Goal: Task Accomplishment & Management: Manage account settings

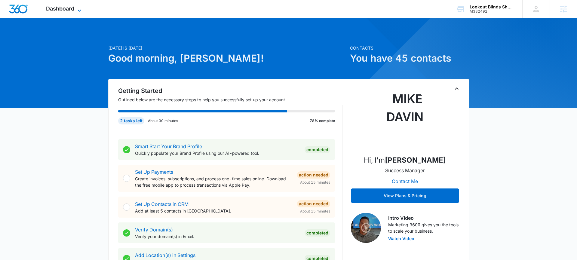
click at [77, 11] on icon at bounding box center [79, 10] width 7 height 7
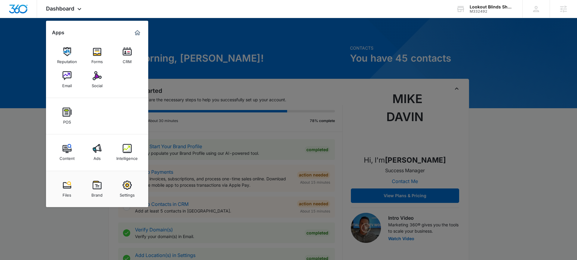
click at [192, 21] on div at bounding box center [288, 130] width 577 height 260
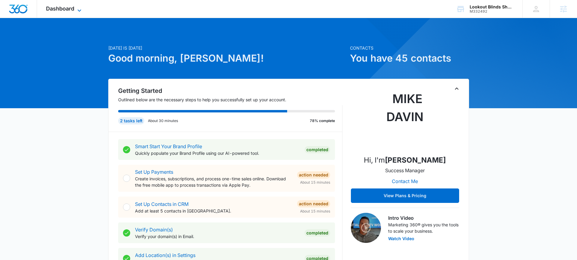
click at [81, 11] on icon at bounding box center [79, 10] width 7 height 7
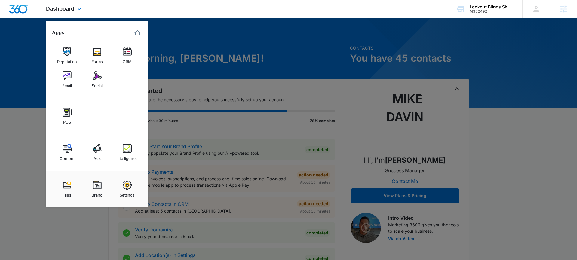
click at [109, 147] on div "Content Ads Intelligence" at bounding box center [97, 153] width 102 height 36
click at [125, 147] on img at bounding box center [127, 148] width 9 height 9
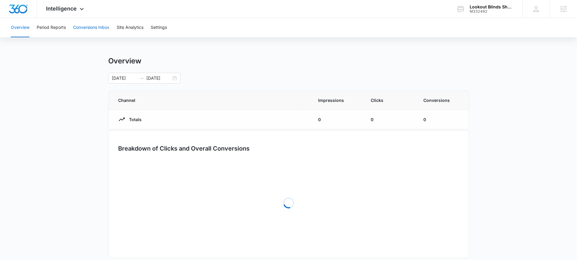
click at [102, 30] on button "Conversions Inbox" at bounding box center [91, 27] width 36 height 19
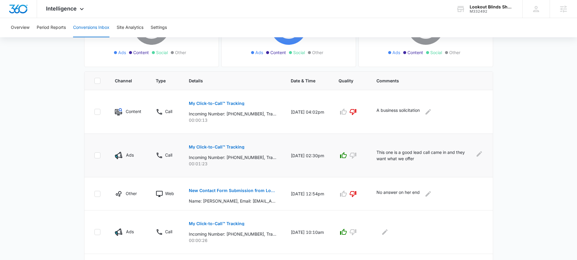
scroll to position [100, 0]
drag, startPoint x: 437, startPoint y: 158, endPoint x: 363, endPoint y: 152, distance: 74.3
click at [363, 152] on tr "Ads Call My Click-to-Call™ Tracking Incoming Number: +12154984372, Tracking Num…" at bounding box center [289, 156] width 409 height 44
click at [501, 135] on main "Filters 09/09/2025 10/09/2025 New Conversion Total Conversions: 19 Ads Content …" at bounding box center [288, 213] width 577 height 538
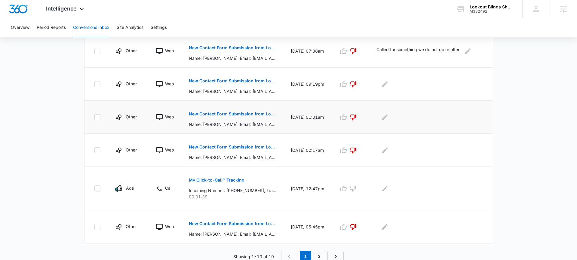
scroll to position [321, 0]
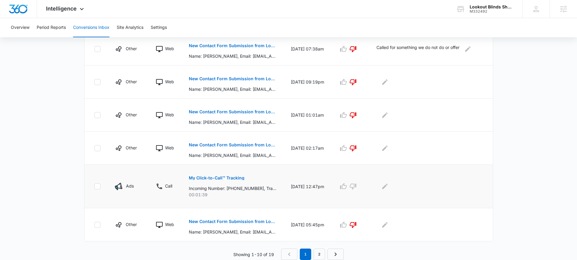
click at [220, 177] on p "My Click-to-Call™ Tracking" at bounding box center [217, 178] width 56 height 4
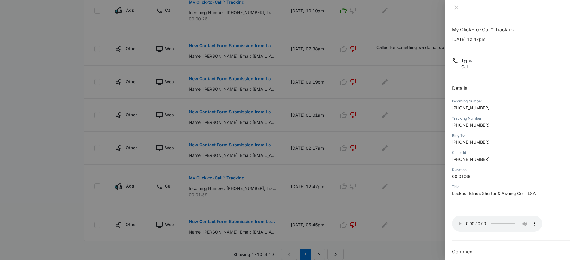
click at [404, 172] on div at bounding box center [288, 130] width 577 height 260
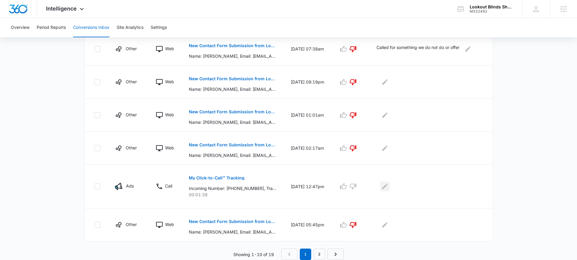
click at [390, 187] on button "Edit Comments" at bounding box center [385, 187] width 10 height 10
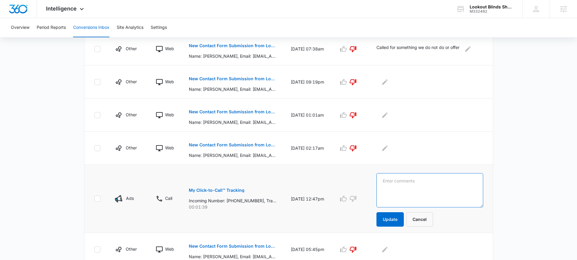
click at [404, 188] on textarea at bounding box center [430, 190] width 107 height 34
type textarea "wanting hurricane/bahama shutters"
click at [347, 198] on icon "button" at bounding box center [343, 199] width 7 height 6
click at [397, 216] on button "Update" at bounding box center [390, 219] width 27 height 14
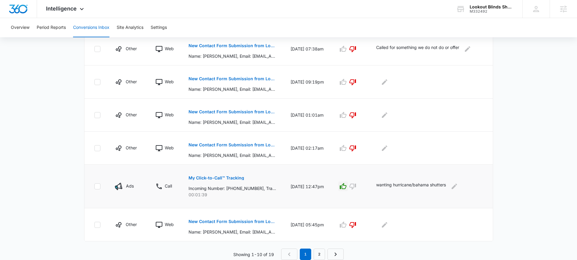
click at [239, 179] on p "My Click-to-Call™ Tracking" at bounding box center [217, 178] width 56 height 4
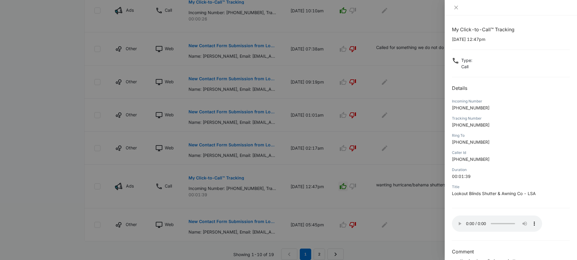
click at [423, 167] on div at bounding box center [288, 130] width 577 height 260
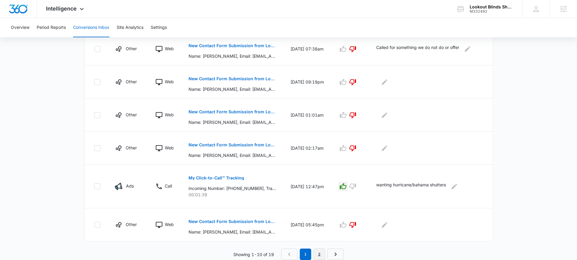
click at [325, 253] on link "2" at bounding box center [319, 254] width 11 height 11
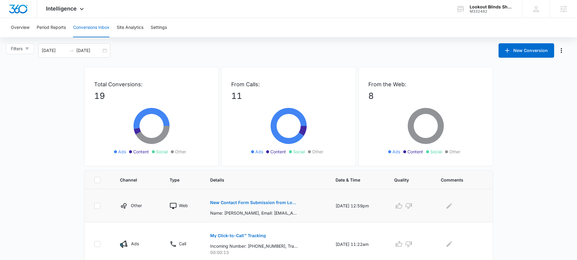
click at [269, 203] on p "New Contact Form Submission from Lookout Blinds" at bounding box center [254, 203] width 88 height 4
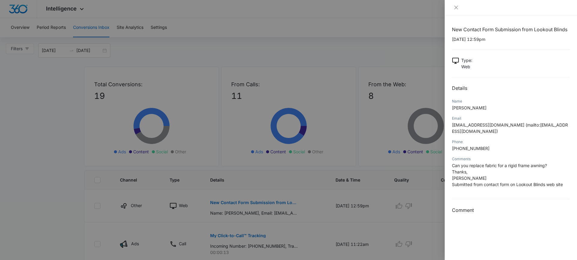
click at [404, 177] on div at bounding box center [288, 130] width 577 height 260
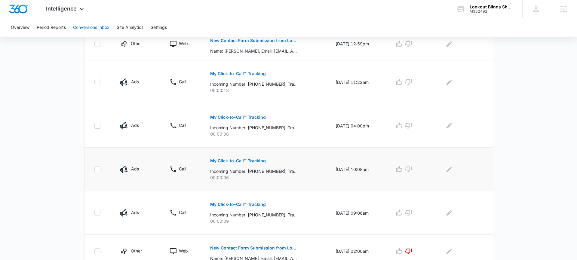
scroll to position [163, 0]
click at [259, 223] on p "00:00:09" at bounding box center [265, 221] width 111 height 6
click at [265, 180] on p "00:00:06" at bounding box center [265, 177] width 111 height 6
click at [288, 145] on td "My Click-to-Call™ Tracking Incoming Number: +15182440495, Tracking Number: +184…" at bounding box center [265, 126] width 125 height 44
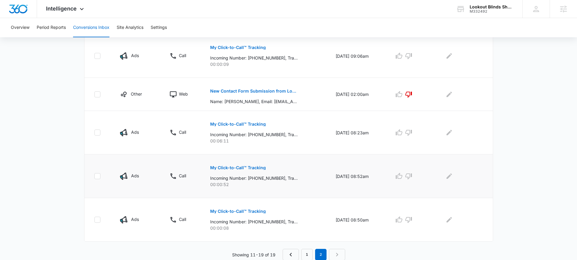
scroll to position [320, 0]
click at [402, 133] on icon "button" at bounding box center [399, 132] width 7 height 7
click at [243, 168] on p "My Click-to-Call™ Tracking" at bounding box center [238, 168] width 56 height 4
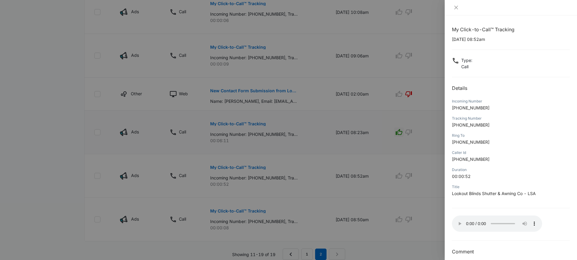
click at [392, 167] on div at bounding box center [288, 130] width 577 height 260
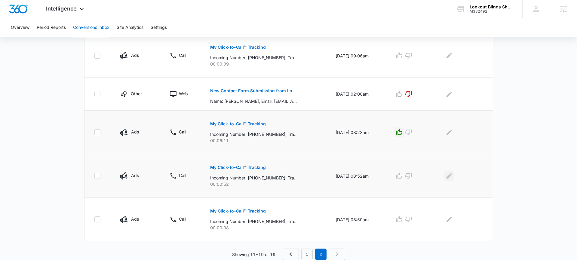
click at [448, 176] on icon "Edit Comments" at bounding box center [449, 175] width 7 height 7
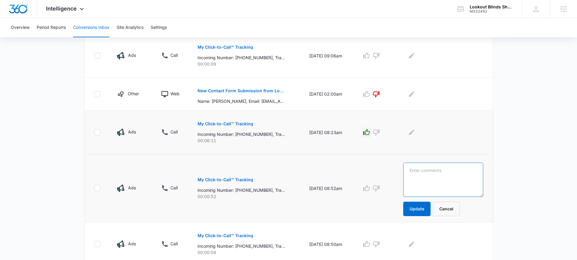
click at [450, 176] on textarea at bounding box center [444, 180] width 80 height 34
type textarea "Shutter repair"
click at [427, 206] on button "Update" at bounding box center [417, 209] width 27 height 14
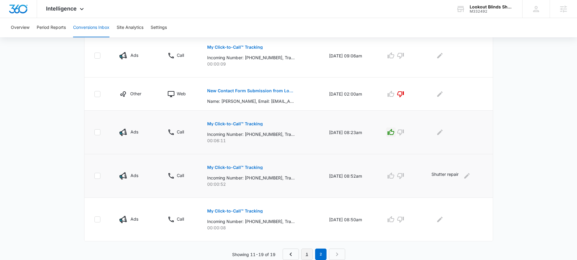
click at [304, 255] on link "1" at bounding box center [307, 254] width 11 height 11
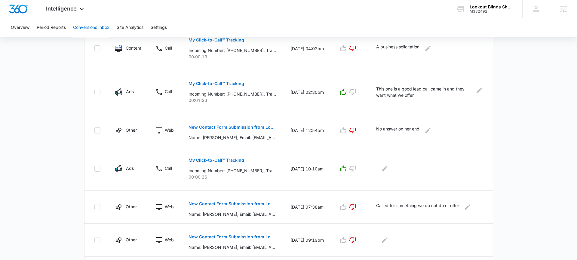
scroll to position [149, 0]
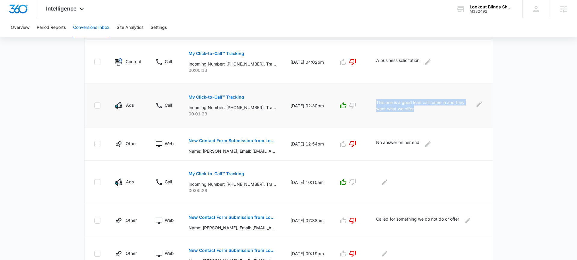
drag, startPoint x: 387, startPoint y: 103, endPoint x: 434, endPoint y: 112, distance: 47.8
click at [434, 112] on td "This one is a good lead call came in and they want what we offer" at bounding box center [431, 106] width 124 height 44
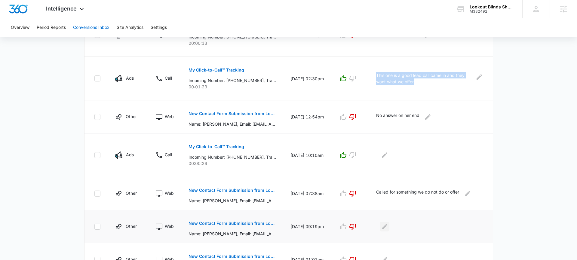
scroll to position [201, 0]
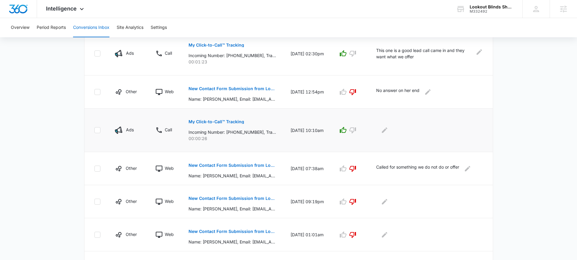
click at [342, 141] on td at bounding box center [350, 131] width 38 height 44
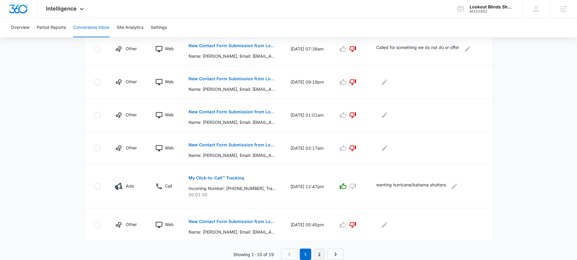
click at [323, 253] on link "2" at bounding box center [319, 254] width 11 height 11
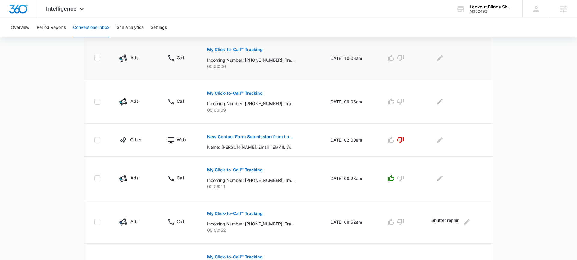
scroll to position [320, 0]
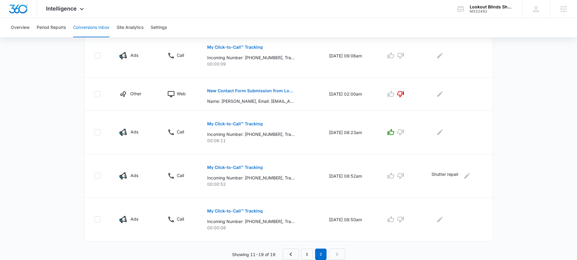
click at [308, 255] on link "1" at bounding box center [307, 254] width 11 height 11
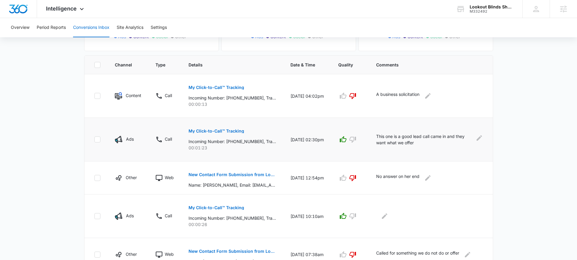
scroll to position [116, 0]
drag, startPoint x: 428, startPoint y: 143, endPoint x: 374, endPoint y: 133, distance: 54.2
click at [370, 133] on tr "Ads Call My Click-to-Call™ Tracking Incoming Number: +12154984372, Tracking Num…" at bounding box center [289, 139] width 409 height 44
click at [432, 144] on p "This one is a good lead call came in and they want what we offer" at bounding box center [423, 138] width 95 height 13
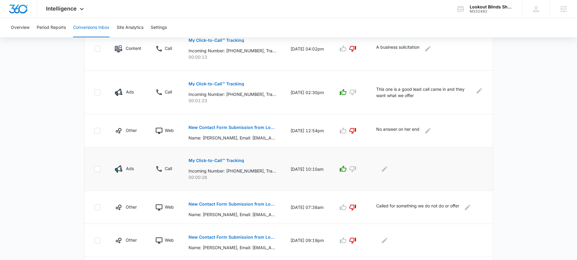
scroll to position [164, 0]
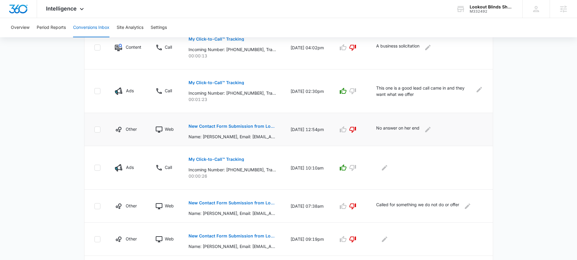
click at [257, 126] on p "New Contact Form Submission from Lookout Blinds" at bounding box center [233, 126] width 88 height 4
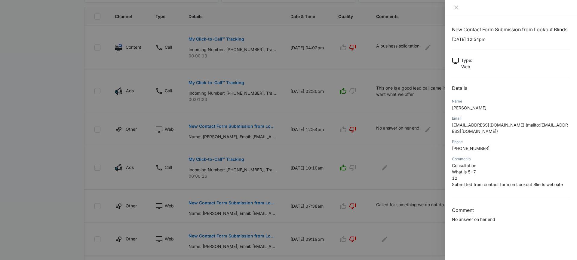
click at [403, 144] on div at bounding box center [288, 130] width 577 height 260
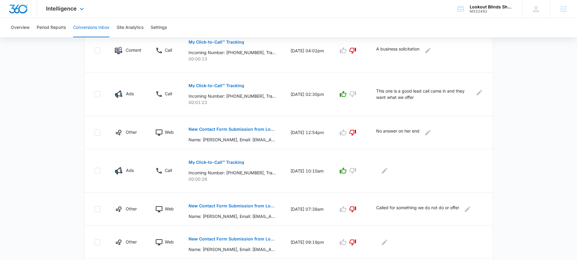
scroll to position [153, 0]
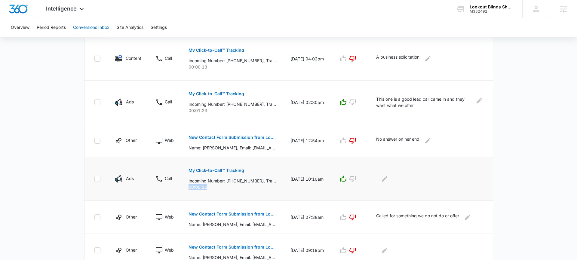
drag, startPoint x: 209, startPoint y: 187, endPoint x: 188, endPoint y: 187, distance: 21.1
click at [184, 187] on td "My Click-to-Call™ Tracking Incoming Number: +17046687442, Tracking Number: +184…" at bounding box center [232, 179] width 102 height 44
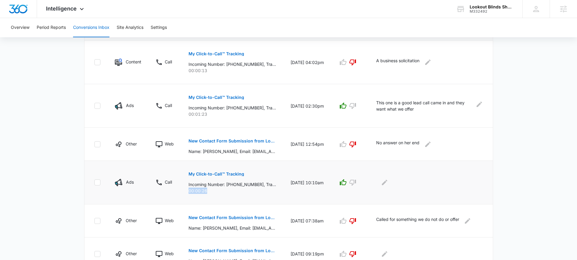
scroll to position [145, 0]
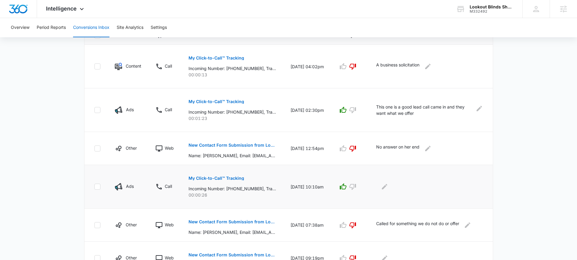
click at [244, 192] on p "Incoming Number: +17046687442, Tracking Number: +18432865973, Ring To: +1843831…" at bounding box center [233, 189] width 88 height 6
drag, startPoint x: 412, startPoint y: 107, endPoint x: 417, endPoint y: 109, distance: 5.4
click at [423, 108] on p "This one is a good lead call came in and they want what we offer" at bounding box center [423, 110] width 95 height 13
click at [275, 186] on p "Incoming Number: +17046687442, Tracking Number: +18432865973, Ring To: +1843831…" at bounding box center [233, 189] width 88 height 6
drag, startPoint x: 261, startPoint y: 190, endPoint x: 225, endPoint y: 188, distance: 36.4
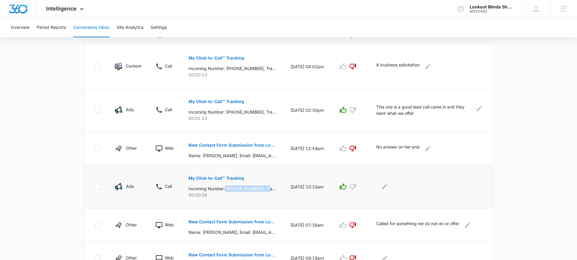
click at [225, 188] on p "Incoming Number: +17046687442, Tracking Number: +18432865973, Ring To: +1843831…" at bounding box center [233, 189] width 88 height 6
click at [285, 190] on td "09/29/25 at 10:10am" at bounding box center [307, 187] width 48 height 44
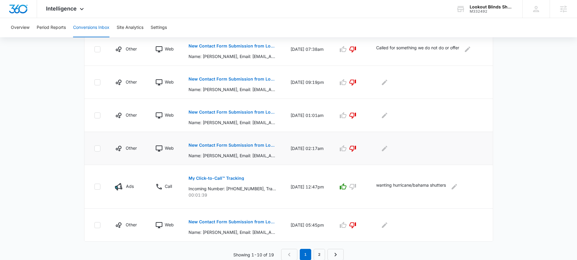
scroll to position [321, 0]
drag, startPoint x: 211, startPoint y: 194, endPoint x: 184, endPoint y: 189, distance: 28.1
click at [184, 189] on td "My Click-to-Call™ Tracking Incoming Number: +15708726807, Tracking Number: +184…" at bounding box center [232, 187] width 102 height 44
click at [212, 192] on p "00:01:39" at bounding box center [233, 195] width 88 height 6
click at [322, 254] on link "2" at bounding box center [319, 254] width 11 height 11
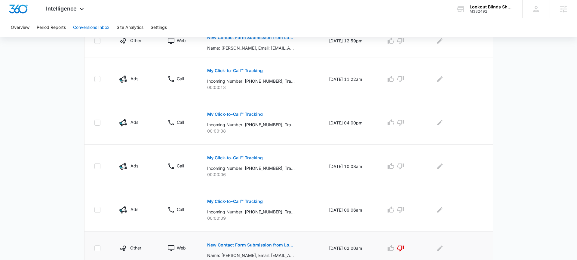
scroll to position [157, 0]
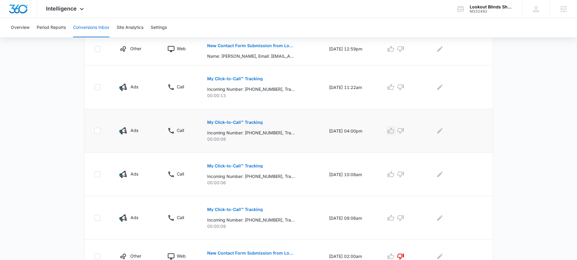
click at [390, 128] on button "button" at bounding box center [391, 131] width 10 height 10
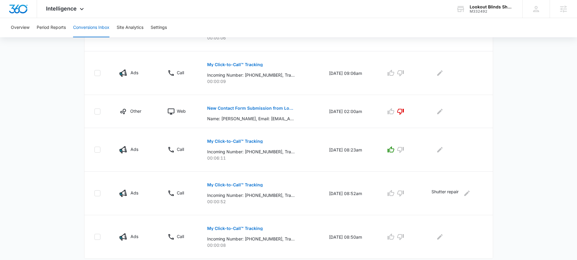
scroll to position [320, 0]
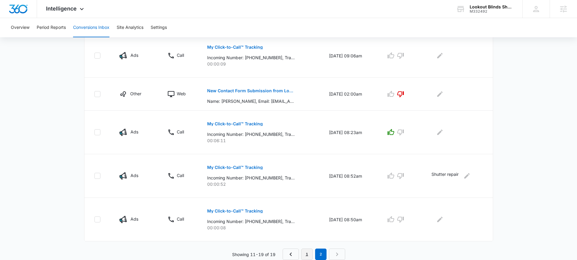
click at [308, 252] on link "1" at bounding box center [307, 254] width 11 height 11
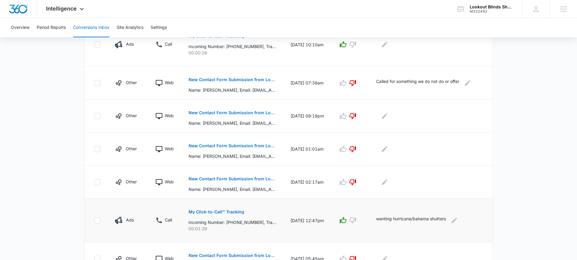
scroll to position [321, 0]
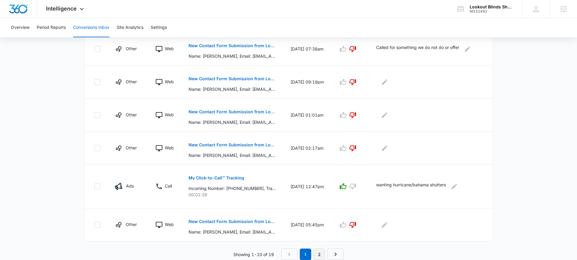
click at [321, 258] on link "2" at bounding box center [319, 254] width 11 height 11
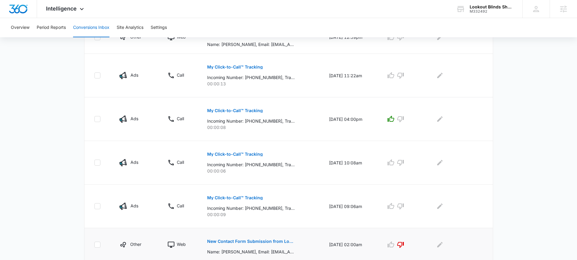
scroll to position [181, 0]
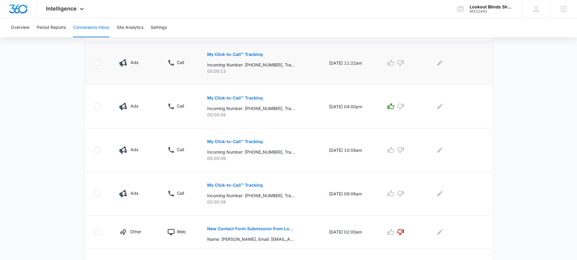
drag, startPoint x: 247, startPoint y: 66, endPoint x: 274, endPoint y: 66, distance: 26.2
click at [274, 66] on p "Incoming Number: +13042799765, Tracking Number: +18432865973, Ring To: +1843831…" at bounding box center [251, 65] width 88 height 6
drag, startPoint x: 274, startPoint y: 66, endPoint x: 246, endPoint y: 66, distance: 27.4
click at [246, 66] on p "Incoming Number: +13042799765, Tracking Number: +18432865973, Ring To: +1843831…" at bounding box center [251, 65] width 88 height 6
click at [252, 77] on td "My Click-to-Call™ Tracking Incoming Number: +13042799765, Tracking Number: +184…" at bounding box center [261, 63] width 122 height 44
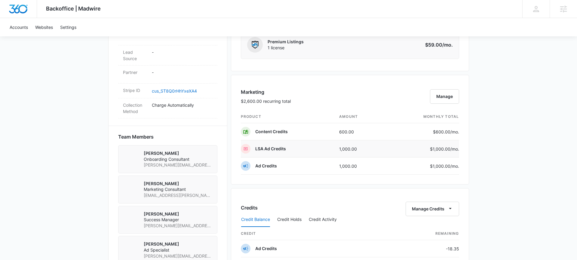
scroll to position [342, 0]
click at [372, 149] on td "1,000.00" at bounding box center [360, 148] width 51 height 17
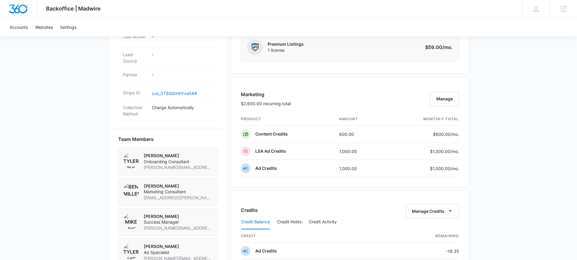
scroll to position [375, 0]
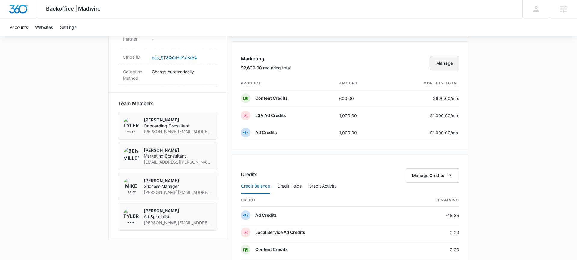
click at [447, 64] on button "Manage" at bounding box center [444, 63] width 29 height 14
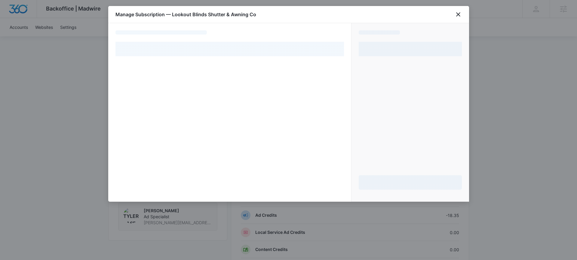
select select "pm_1Rlx7jA4n8RTgNjU26SjadiC"
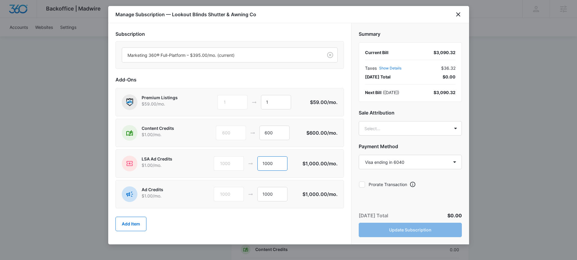
drag, startPoint x: 275, startPoint y: 164, endPoint x: 257, endPoint y: 163, distance: 17.8
click at [257, 163] on div "1000 1000" at bounding box center [258, 163] width 89 height 14
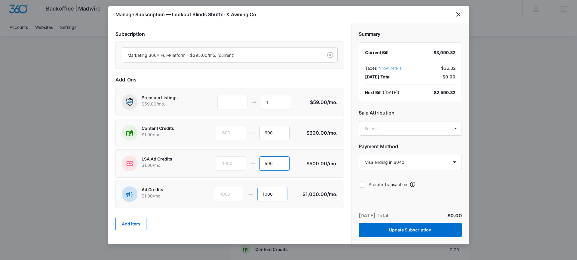
type input "500"
drag, startPoint x: 277, startPoint y: 195, endPoint x: 266, endPoint y: 193, distance: 11.8
click at [266, 193] on input "1000" at bounding box center [273, 194] width 30 height 14
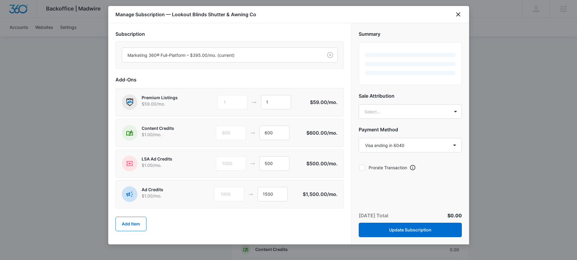
click at [305, 181] on div "Ad Credits $1.00 /mo. 1000 1500 $1,500.00 /mo." at bounding box center [230, 194] width 229 height 28
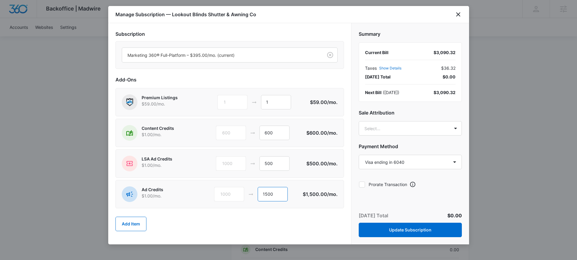
drag, startPoint x: 281, startPoint y: 196, endPoint x: 255, endPoint y: 194, distance: 25.3
click at [255, 194] on div "1000 1500" at bounding box center [258, 194] width 89 height 14
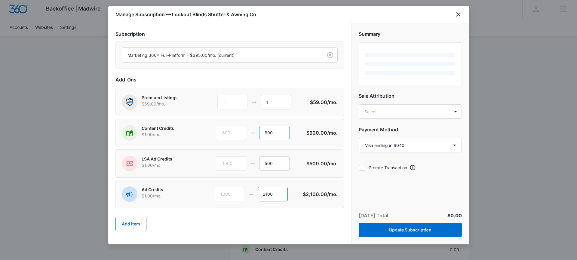
type input "2100"
drag, startPoint x: 277, startPoint y: 132, endPoint x: 255, endPoint y: 133, distance: 22.0
click at [255, 133] on div "600 600" at bounding box center [261, 133] width 91 height 14
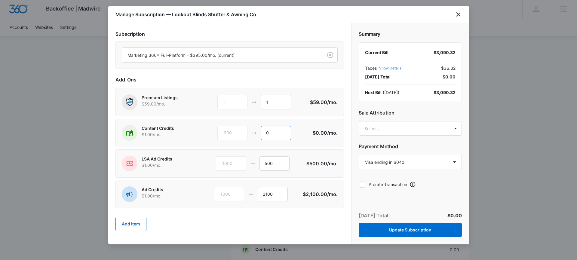
type input "0"
click at [306, 153] on div "LSA Ad Credits $1.00 /mo. 1000 500 $500.00 /mo." at bounding box center [230, 164] width 229 height 28
click at [407, 227] on button "Update Subscription" at bounding box center [410, 230] width 103 height 14
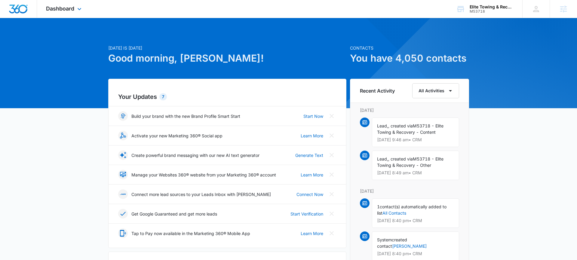
click at [67, 13] on div "Dashboard Apps Reputation Websites Forms CRM Email Social POS Content Ads Intel…" at bounding box center [64, 9] width 55 height 18
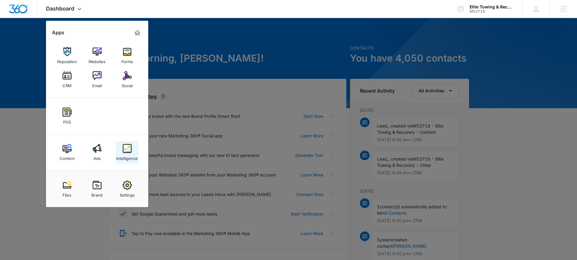
click at [127, 147] on img at bounding box center [127, 148] width 9 height 9
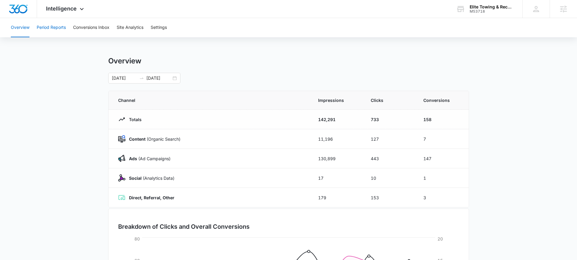
click at [62, 30] on button "Period Reports" at bounding box center [51, 27] width 29 height 19
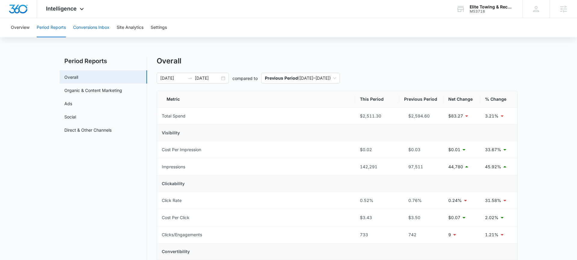
click at [102, 29] on button "Conversions Inbox" at bounding box center [91, 27] width 36 height 19
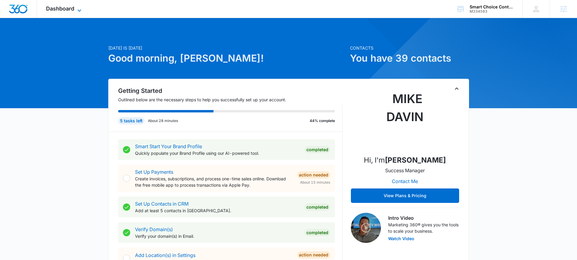
click at [78, 11] on icon at bounding box center [79, 10] width 7 height 7
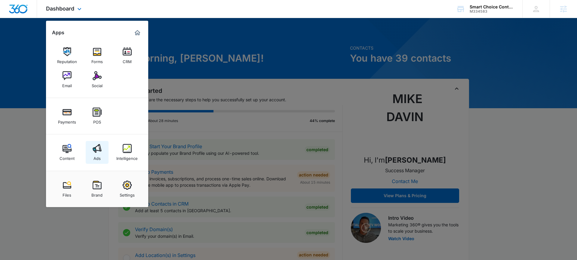
click at [103, 153] on link "Ads" at bounding box center [97, 152] width 23 height 23
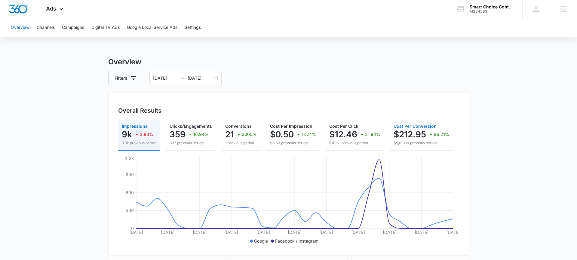
click at [416, 138] on p "$212.95" at bounding box center [410, 135] width 32 height 10
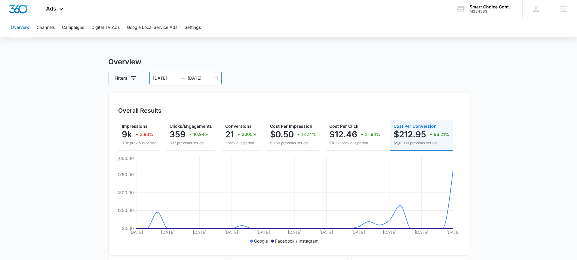
click at [217, 79] on div "[DATE] [DATE]" at bounding box center [186, 78] width 72 height 14
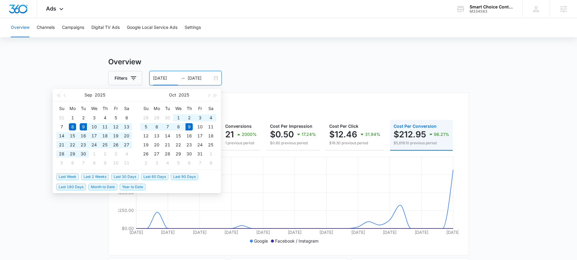
click at [127, 178] on span "Last 30 Days" at bounding box center [124, 177] width 27 height 7
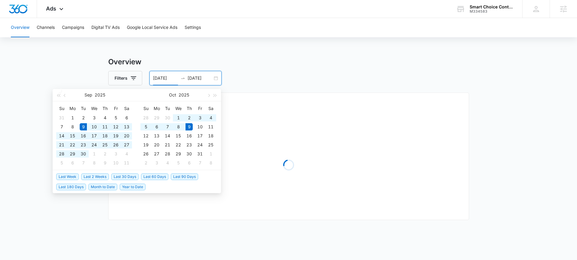
type input "[DATE]"
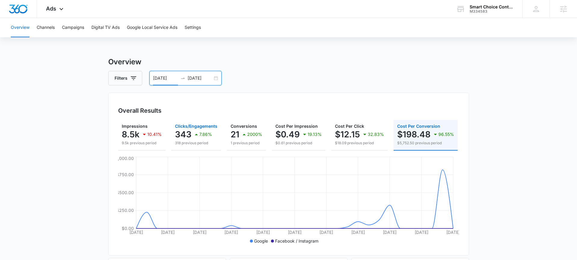
click at [183, 141] on p "318 previous period" at bounding box center [196, 143] width 42 height 5
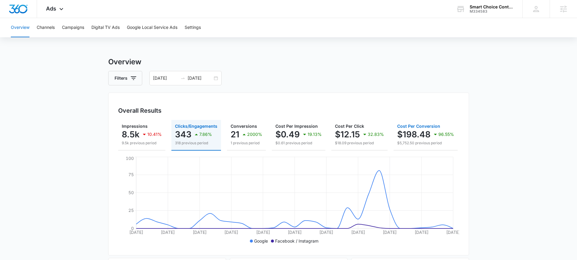
click at [405, 140] on div "$198.48 96.55%" at bounding box center [426, 134] width 57 height 12
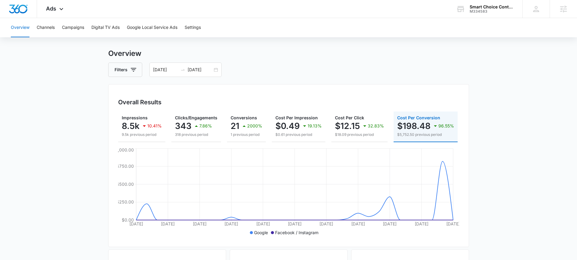
scroll to position [7, 0]
click at [139, 132] on p "8.5k" at bounding box center [131, 127] width 18 height 10
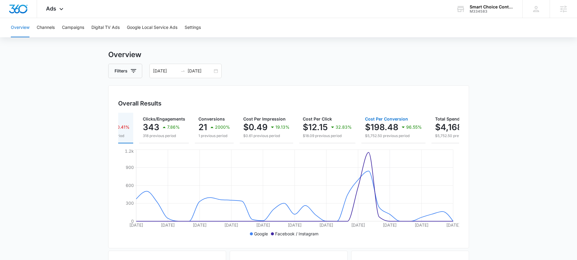
scroll to position [0, 76]
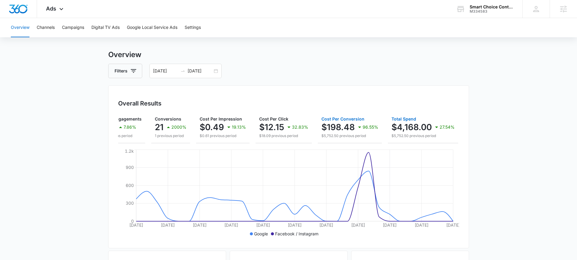
click at [396, 130] on p "$4,168.00" at bounding box center [412, 127] width 40 height 10
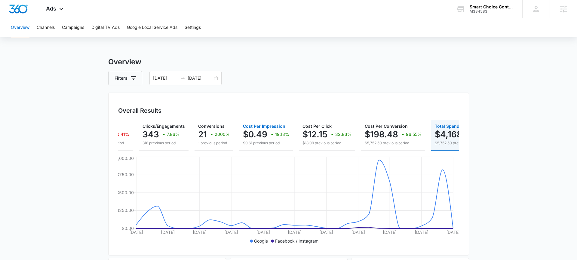
scroll to position [0, 0]
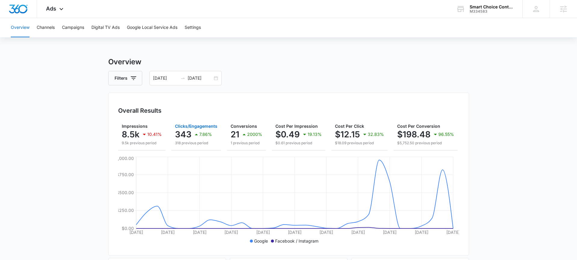
click at [201, 139] on div "7.86%" at bounding box center [202, 134] width 19 height 12
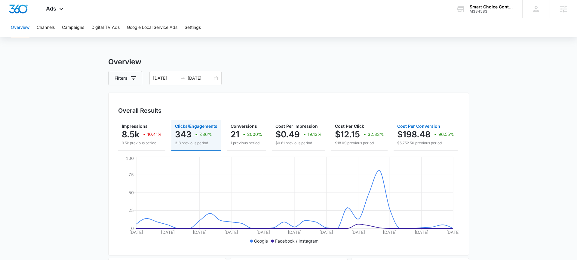
click at [423, 141] on p "$5,752.50 previous period" at bounding box center [426, 143] width 57 height 5
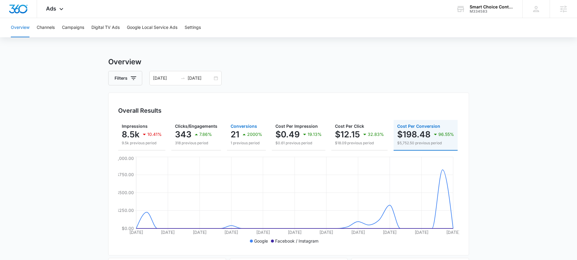
click at [237, 137] on p "21" at bounding box center [235, 135] width 9 height 10
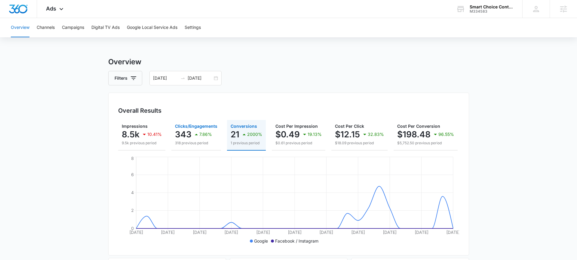
click at [195, 137] on icon "button" at bounding box center [196, 134] width 7 height 7
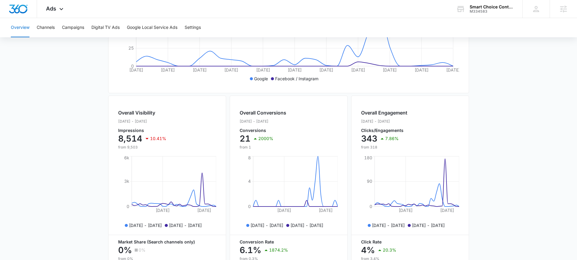
scroll to position [23, 0]
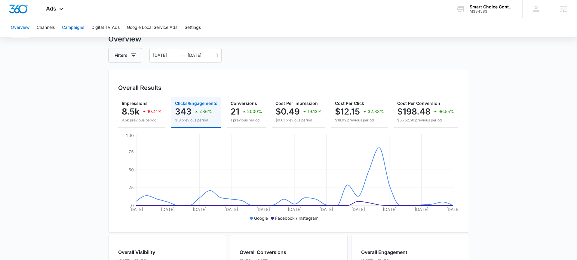
click at [70, 25] on button "Campaigns" at bounding box center [73, 27] width 22 height 19
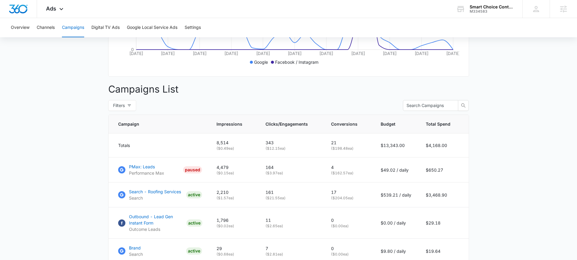
scroll to position [182, 0]
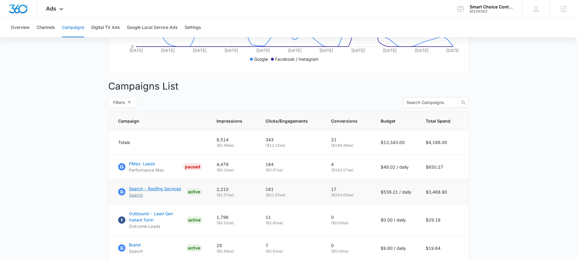
click at [162, 190] on p "Search - Roofing Services" at bounding box center [155, 189] width 52 height 6
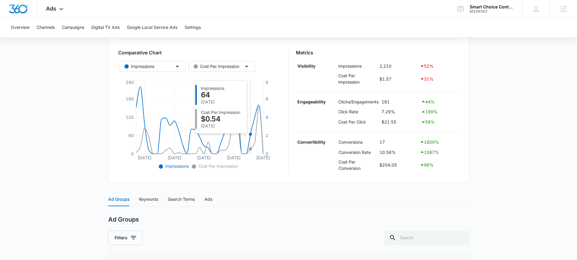
scroll to position [67, 0]
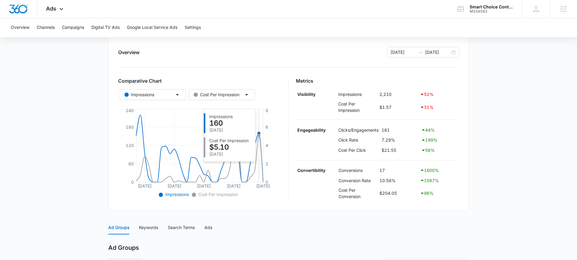
click at [261, 135] on icon "Sep 11 Sep 18 Sep 25 Oct 2 Oct 9 0 60 120 180 240 0 2 4 6 8" at bounding box center [199, 153] width 163 height 92
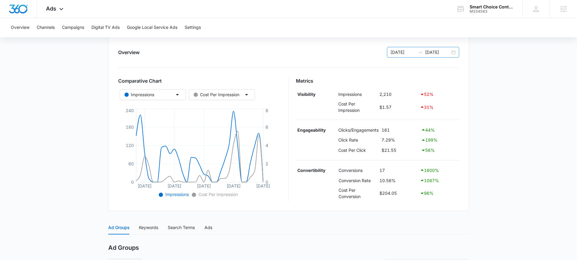
drag, startPoint x: 457, startPoint y: 51, endPoint x: 452, endPoint y: 52, distance: 4.9
click at [456, 51] on div "09/09/2025 10/09/2025" at bounding box center [423, 52] width 72 height 11
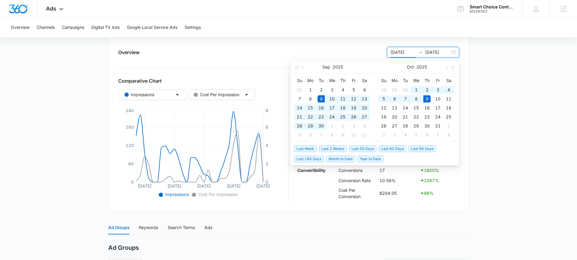
click at [453, 52] on div "09/09/2025 10/09/2025" at bounding box center [423, 52] width 72 height 11
type input "10/08/2025"
click at [419, 99] on div "8" at bounding box center [416, 98] width 7 height 7
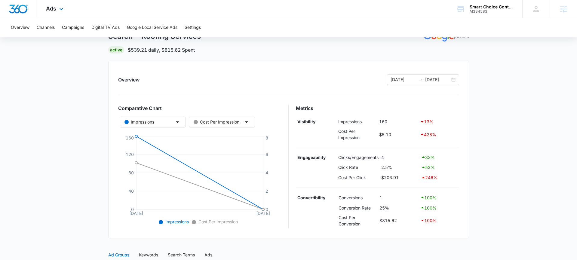
scroll to position [33, 0]
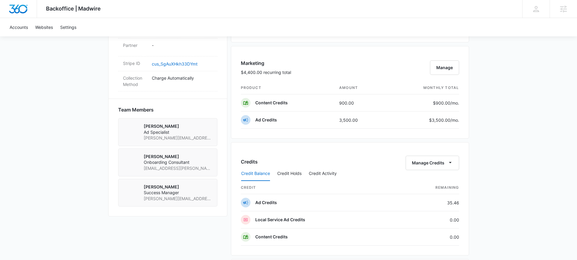
scroll to position [348, 0]
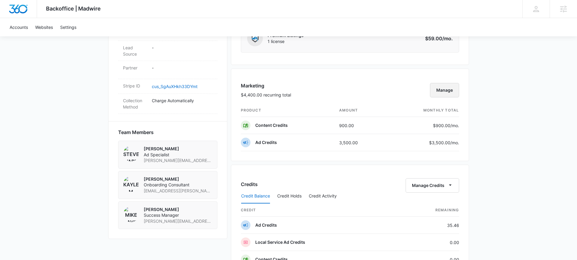
click at [459, 89] on button "Manage" at bounding box center [444, 90] width 29 height 14
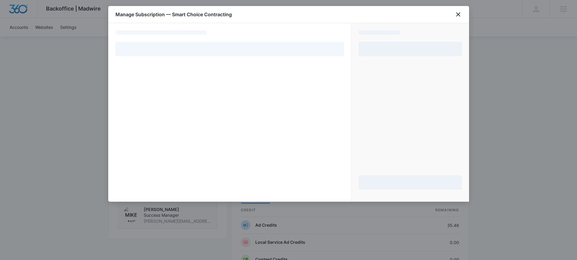
select select "pm_1RkqkFA4n8RTgNjUcwGuh8PF"
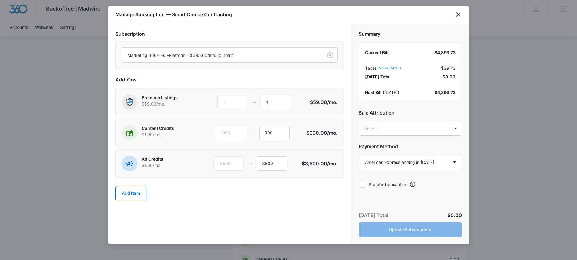
click at [394, 70] on button "Show Details" at bounding box center [390, 69] width 22 height 4
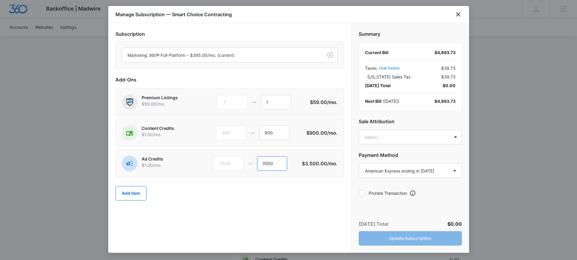
drag, startPoint x: 280, startPoint y: 162, endPoint x: 262, endPoint y: 164, distance: 18.2
click at [262, 164] on input "3500" at bounding box center [272, 163] width 30 height 14
click at [460, 16] on icon "close" at bounding box center [458, 14] width 4 height 4
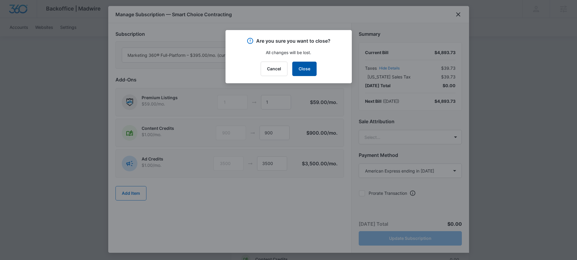
click at [308, 74] on button "Close" at bounding box center [304, 69] width 24 height 14
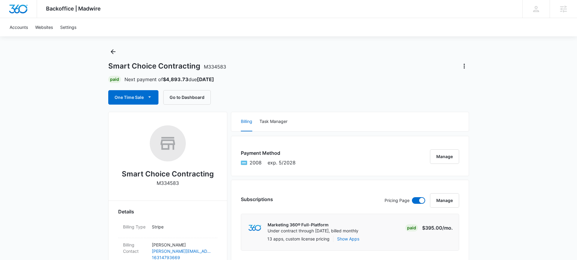
scroll to position [0, 0]
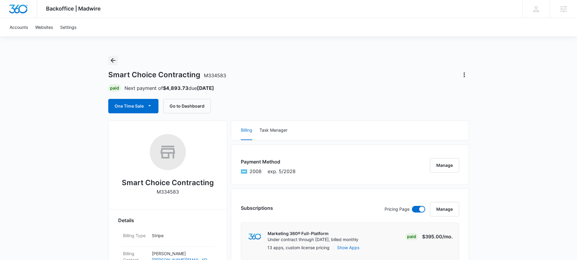
click at [114, 60] on icon "Back" at bounding box center [113, 60] width 7 height 7
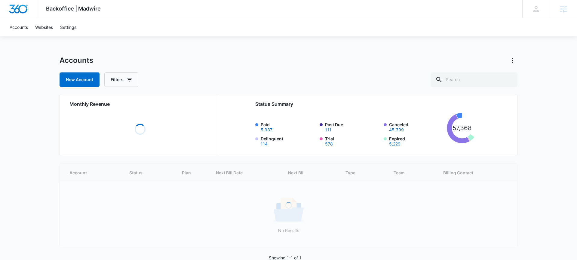
click at [20, 8] on img "Dashboard" at bounding box center [18, 9] width 19 height 9
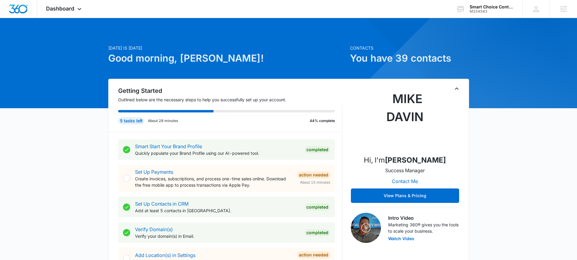
drag, startPoint x: 559, startPoint y: 88, endPoint x: 535, endPoint y: 89, distance: 24.1
click at [73, 13] on div "Dashboard Apps Reputation Forms CRM Email Social Payments POS Content Ads Intel…" at bounding box center [64, 9] width 55 height 18
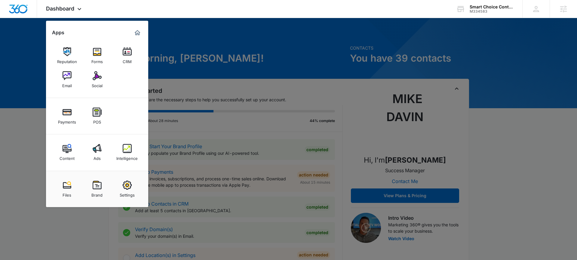
click at [67, 63] on div "Reputation" at bounding box center [67, 60] width 20 height 8
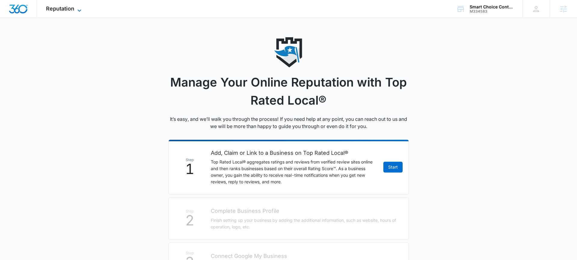
click at [76, 9] on icon at bounding box center [79, 10] width 7 height 7
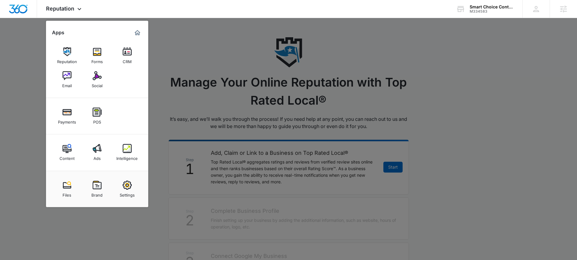
click at [171, 30] on div at bounding box center [288, 130] width 577 height 260
